Goal: Navigation & Orientation: Find specific page/section

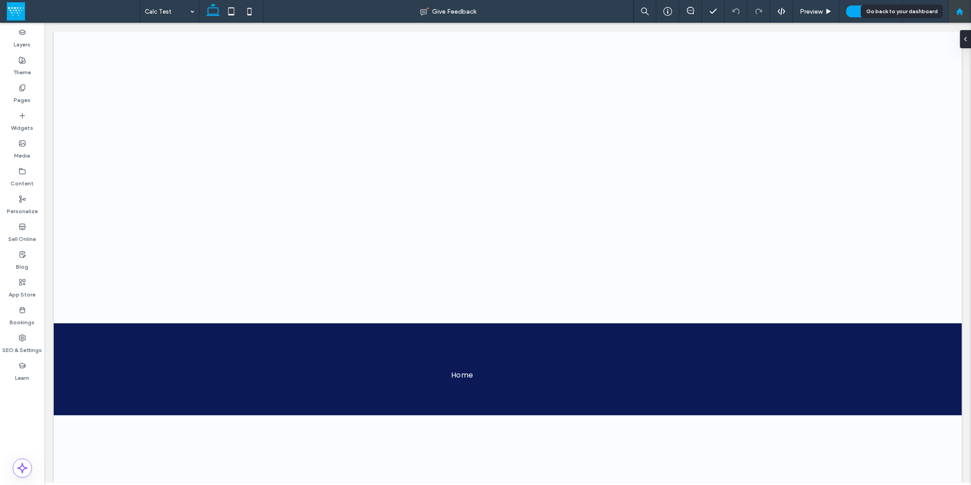
click at [963, 12] on icon at bounding box center [960, 12] width 8 height 8
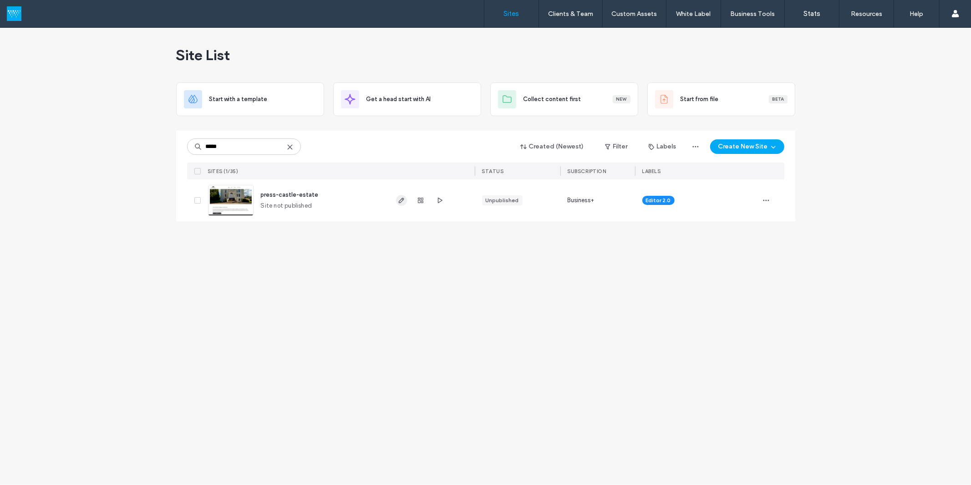
type input "*****"
click at [405, 200] on span "button" at bounding box center [401, 200] width 11 height 11
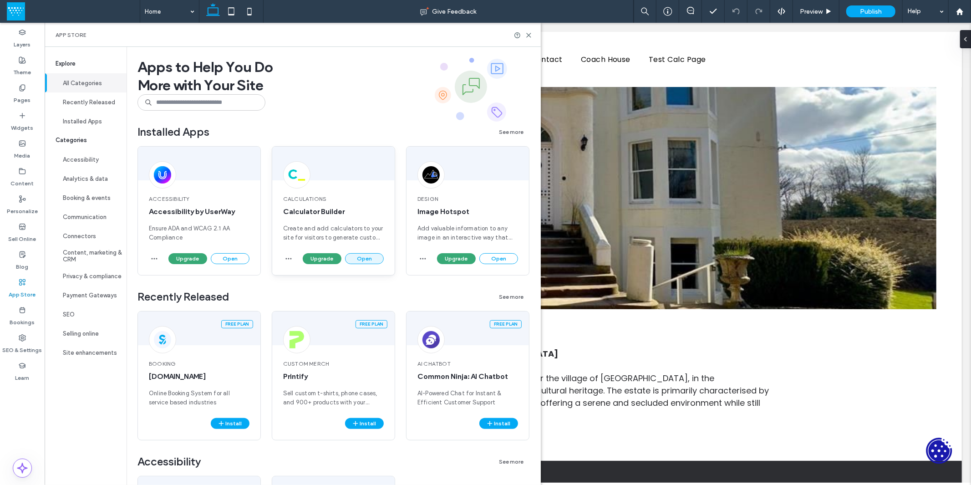
click at [362, 258] on button "Open" at bounding box center [364, 258] width 39 height 11
